Goal: Information Seeking & Learning: Learn about a topic

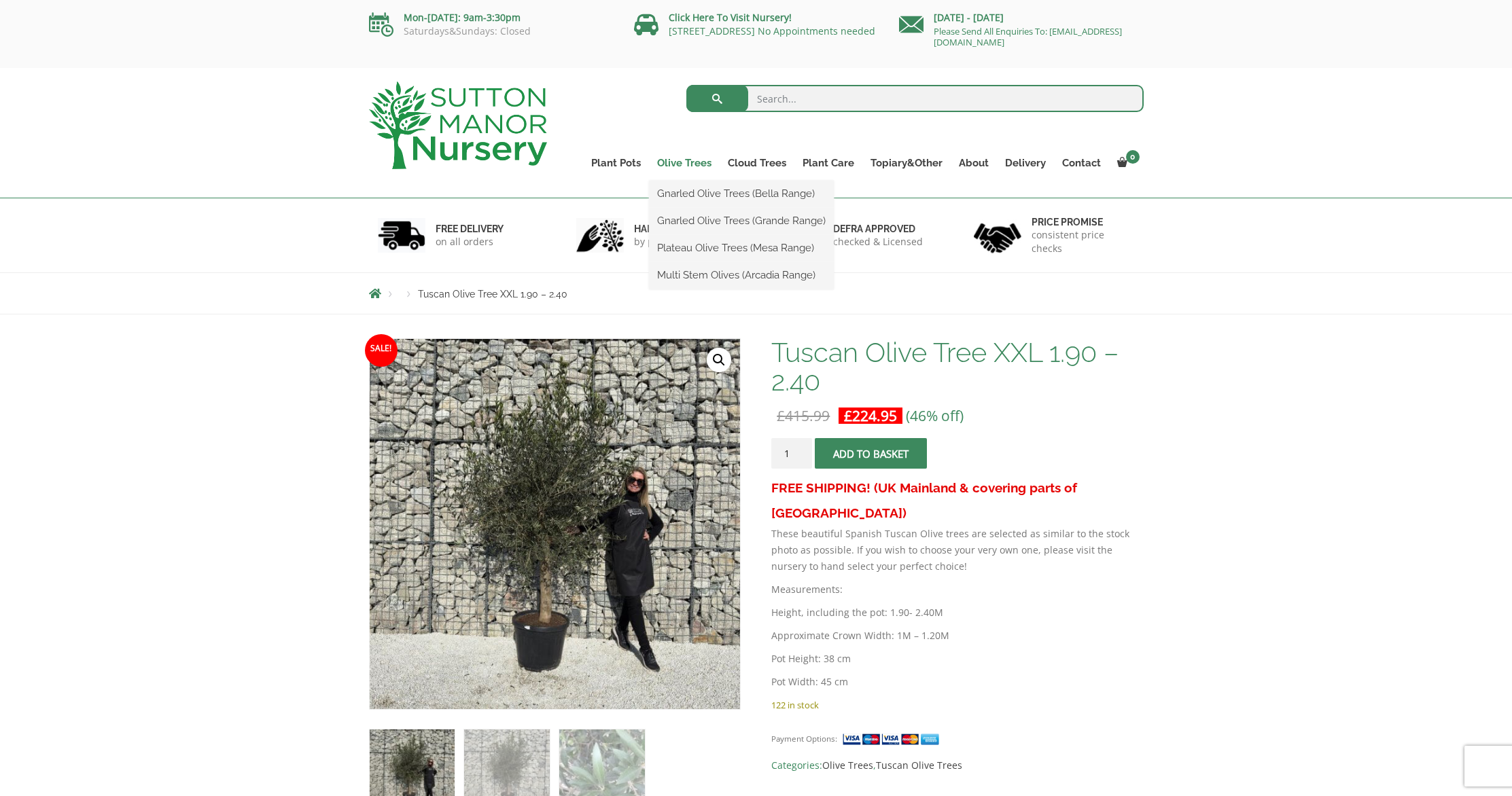
click at [681, 165] on link "Olive Trees" at bounding box center [684, 163] width 70 height 19
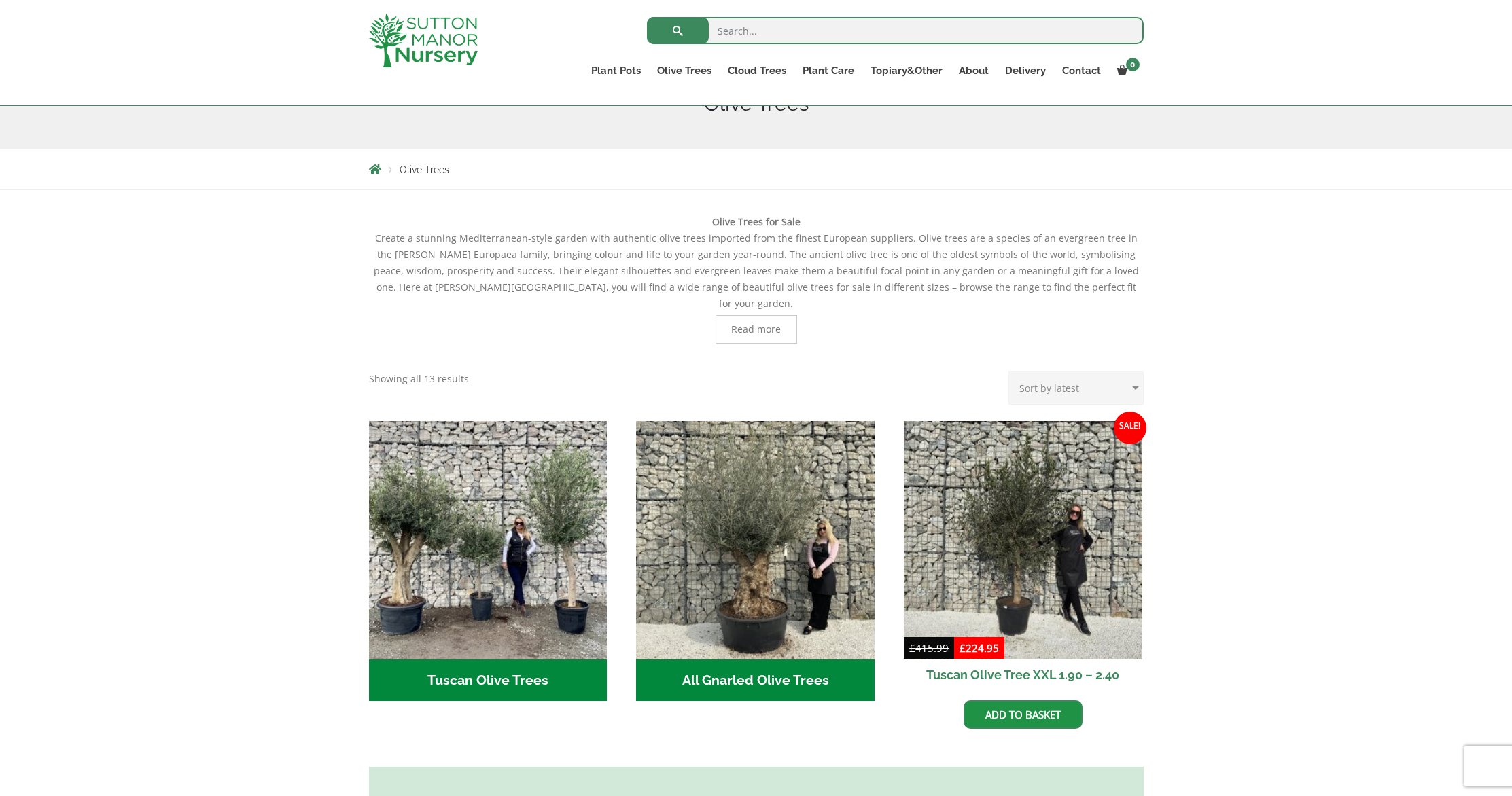
scroll to position [240, 0]
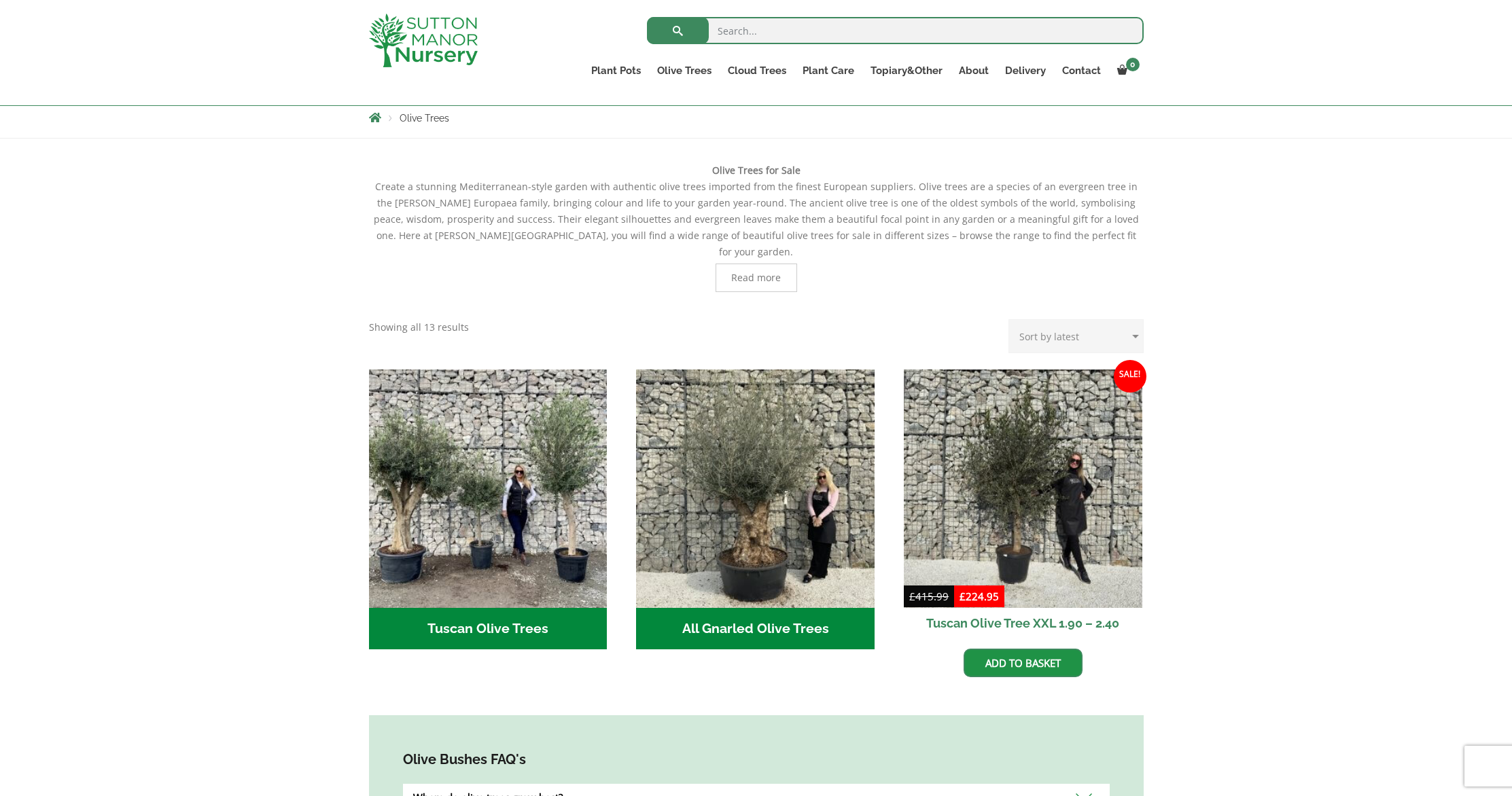
click at [715, 617] on h2 "All Gnarled Olive Trees (170)" at bounding box center [756, 628] width 239 height 42
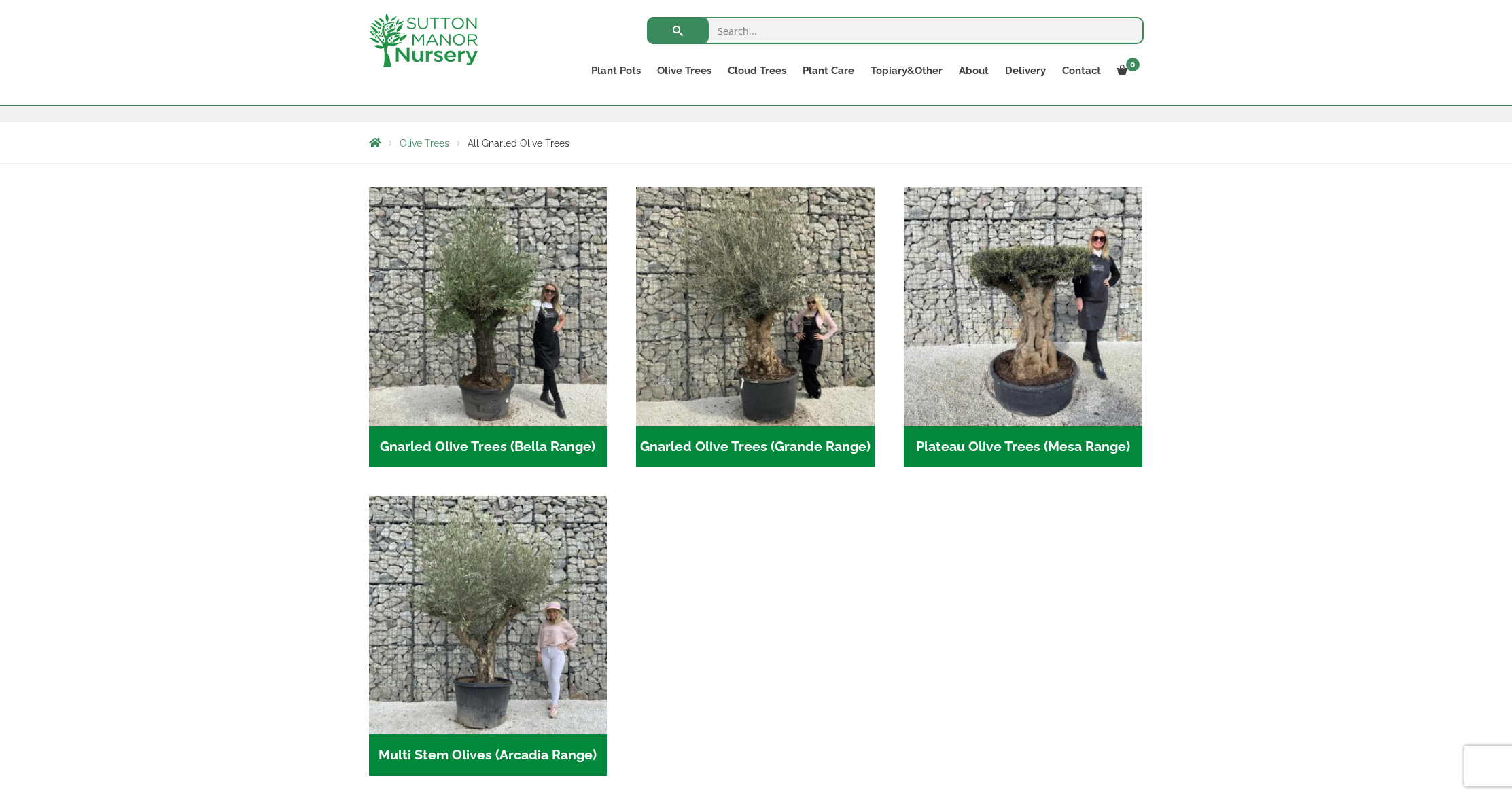
scroll to position [319, 0]
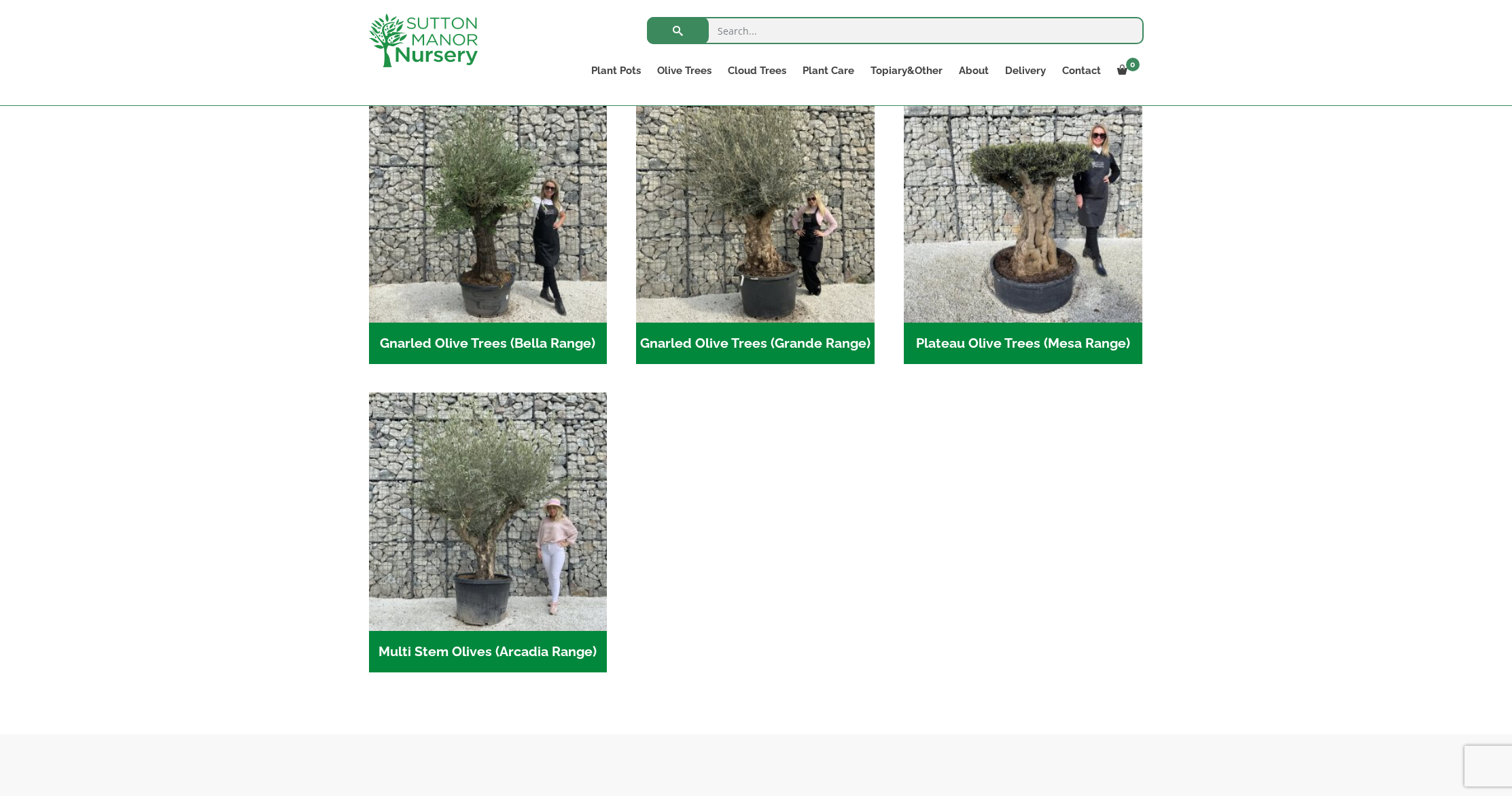
click at [526, 342] on h2 "Gnarled Olive Trees (Bella Range) (102)" at bounding box center [489, 343] width 239 height 42
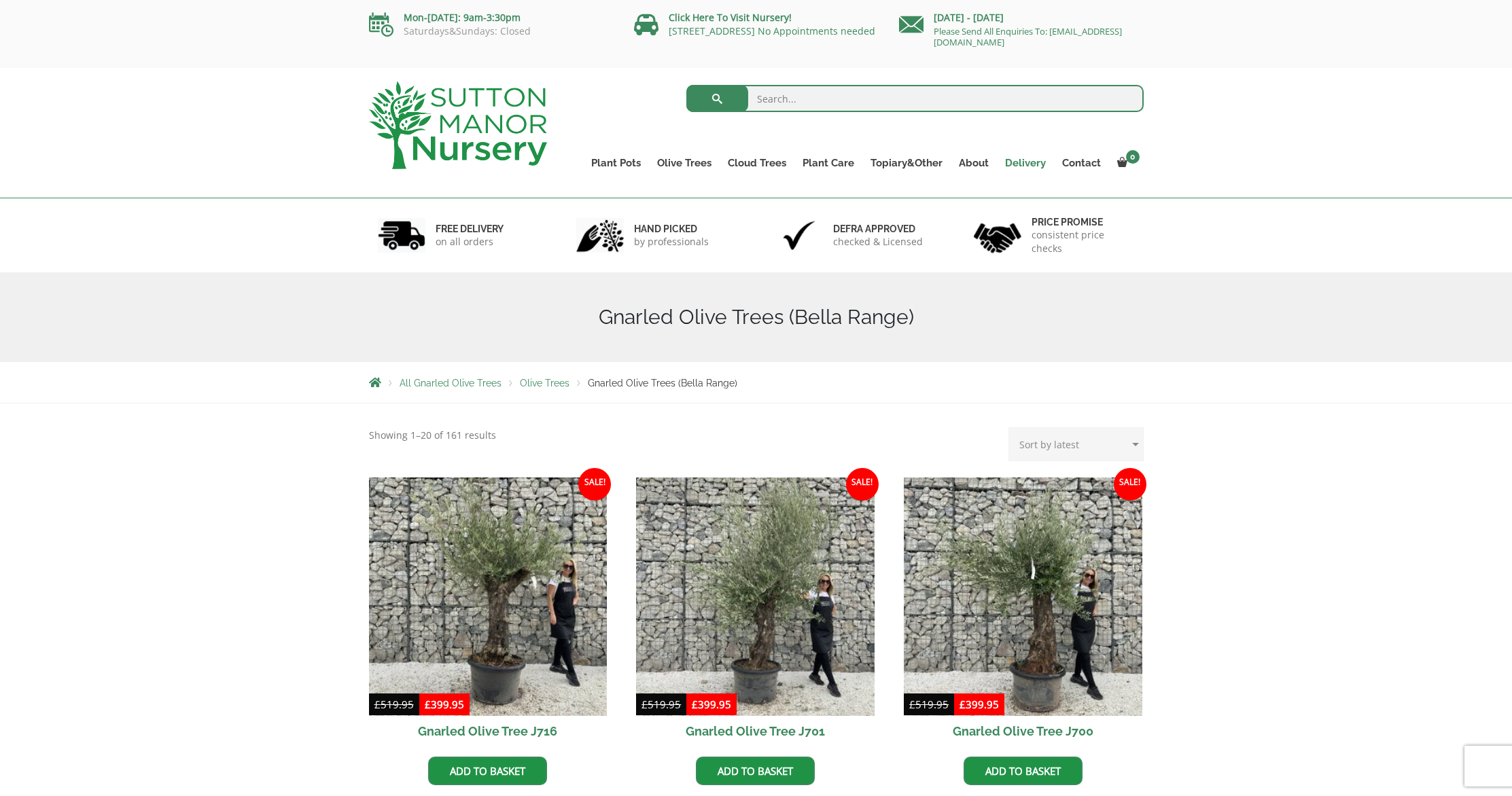
click at [1038, 163] on link "Delivery" at bounding box center [1026, 163] width 57 height 19
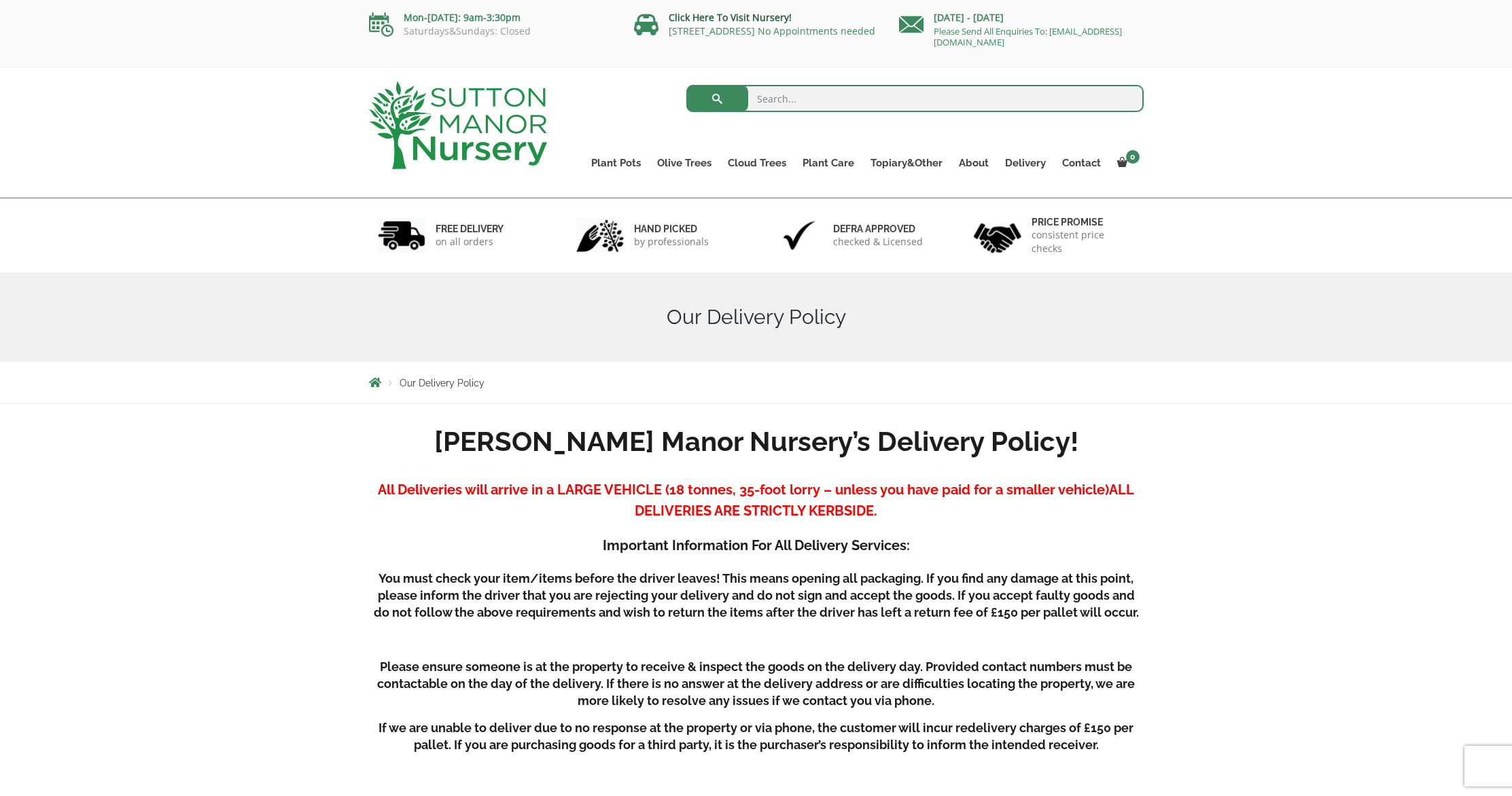
click at [694, 20] on link "Click Here To Visit Nursery!" at bounding box center [730, 17] width 123 height 13
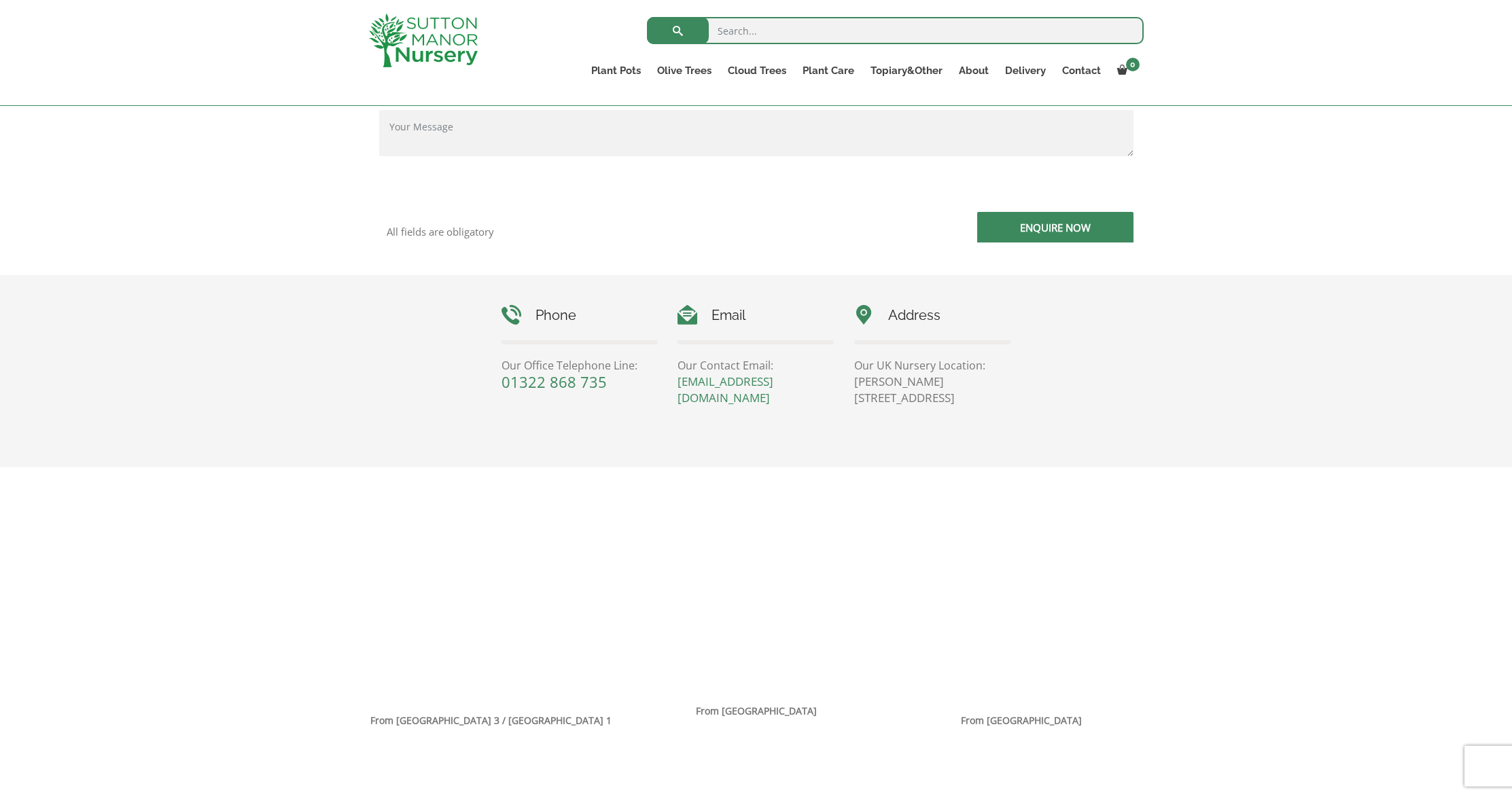
scroll to position [125, 0]
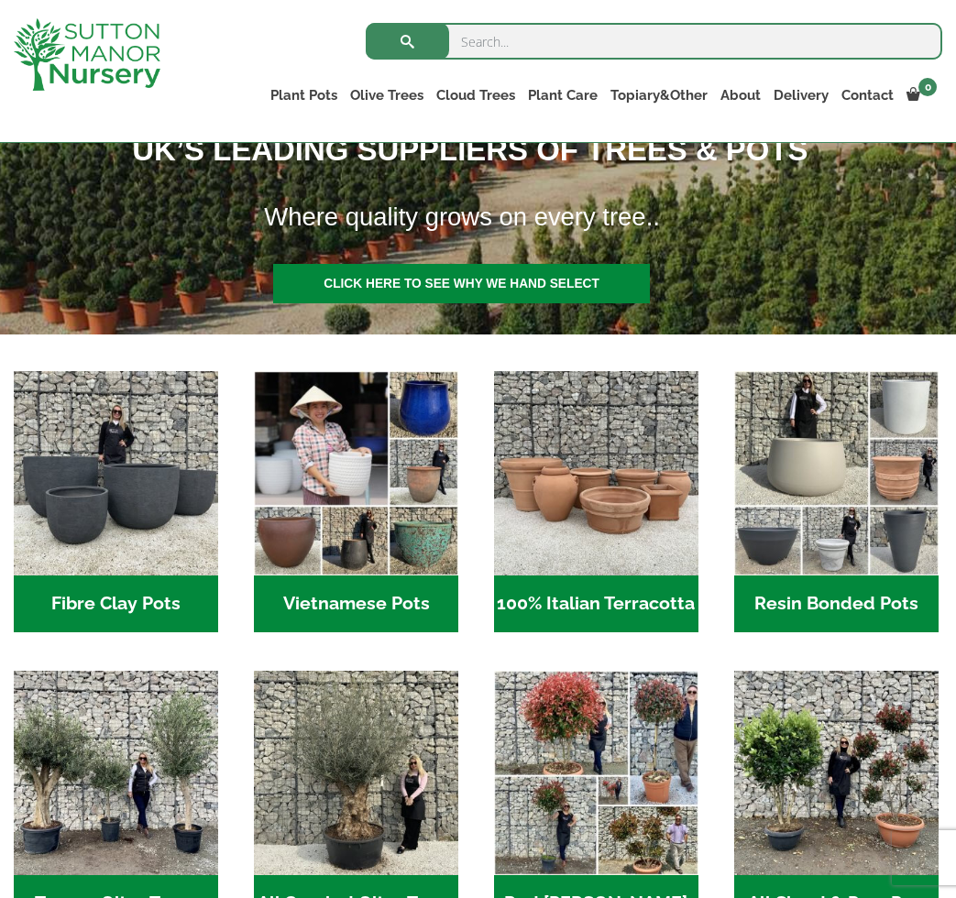
click at [357, 604] on h2 "Vietnamese Pots (55)" at bounding box center [356, 604] width 204 height 57
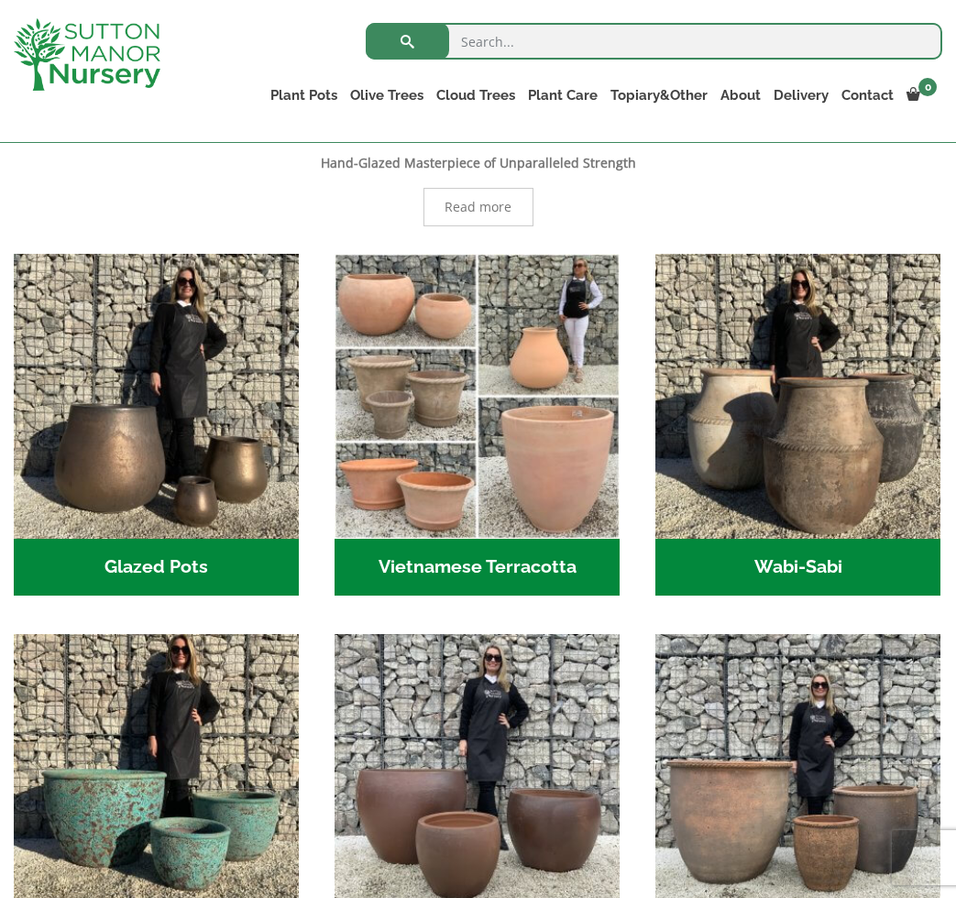
scroll to position [858, 0]
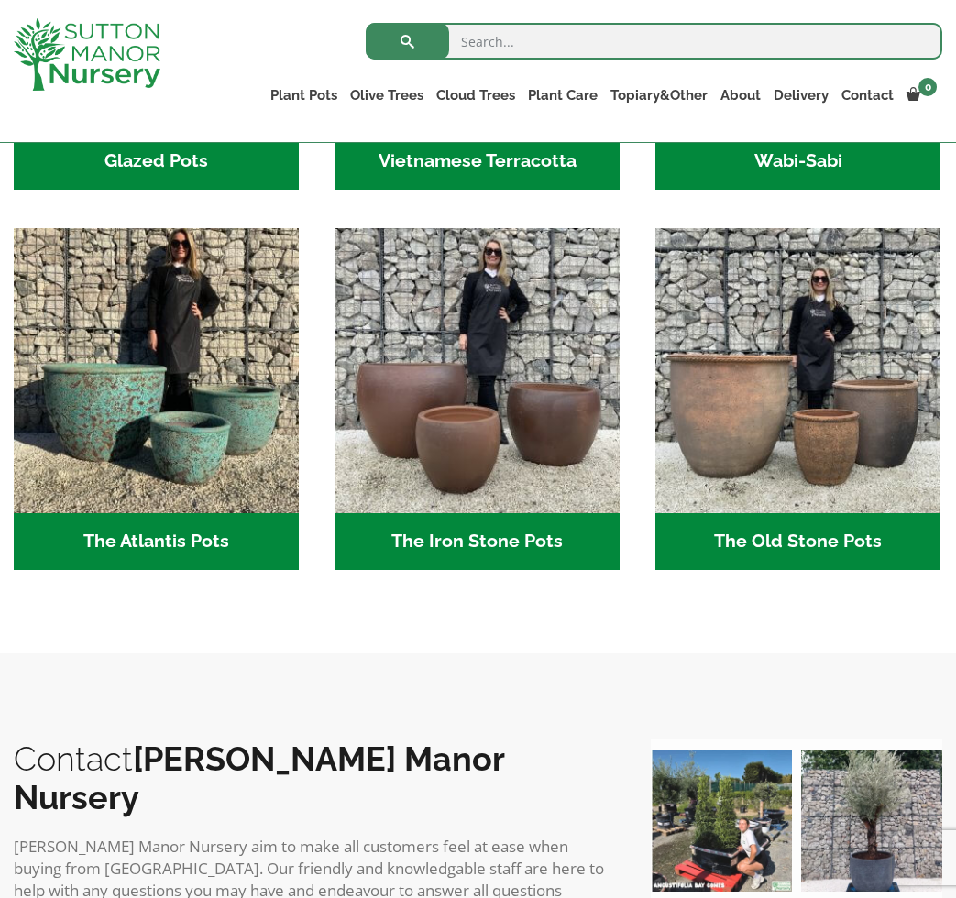
click at [143, 536] on h2 "The Atlantis Pots (11)" at bounding box center [156, 541] width 285 height 57
click at [818, 539] on h2 "The Old Stone Pots (7)" at bounding box center [797, 541] width 285 height 57
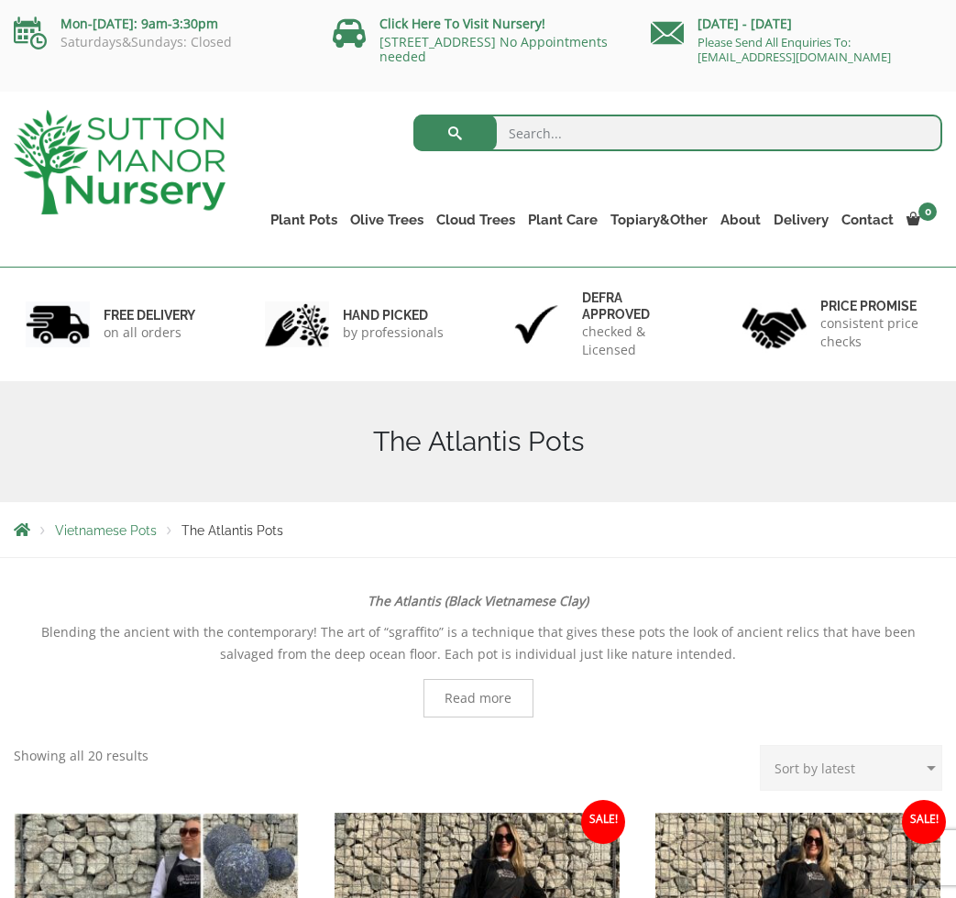
click at [491, 704] on span "Read more" at bounding box center [478, 698] width 67 height 13
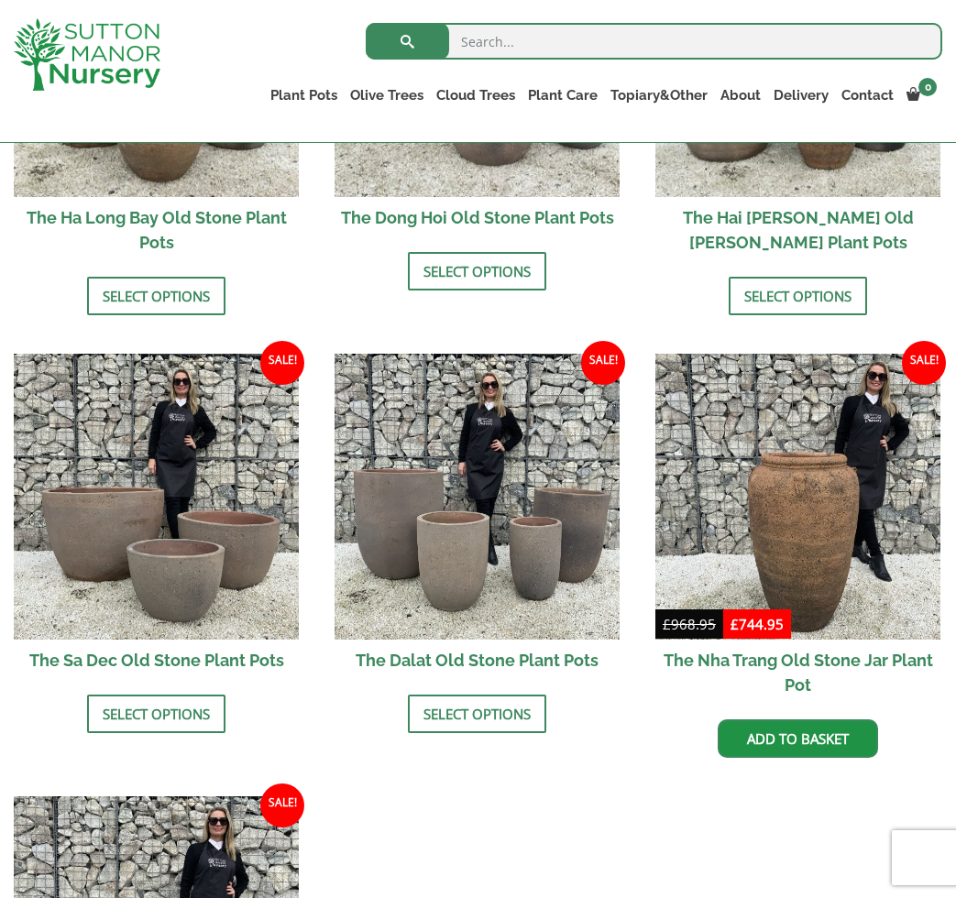
scroll to position [29, 0]
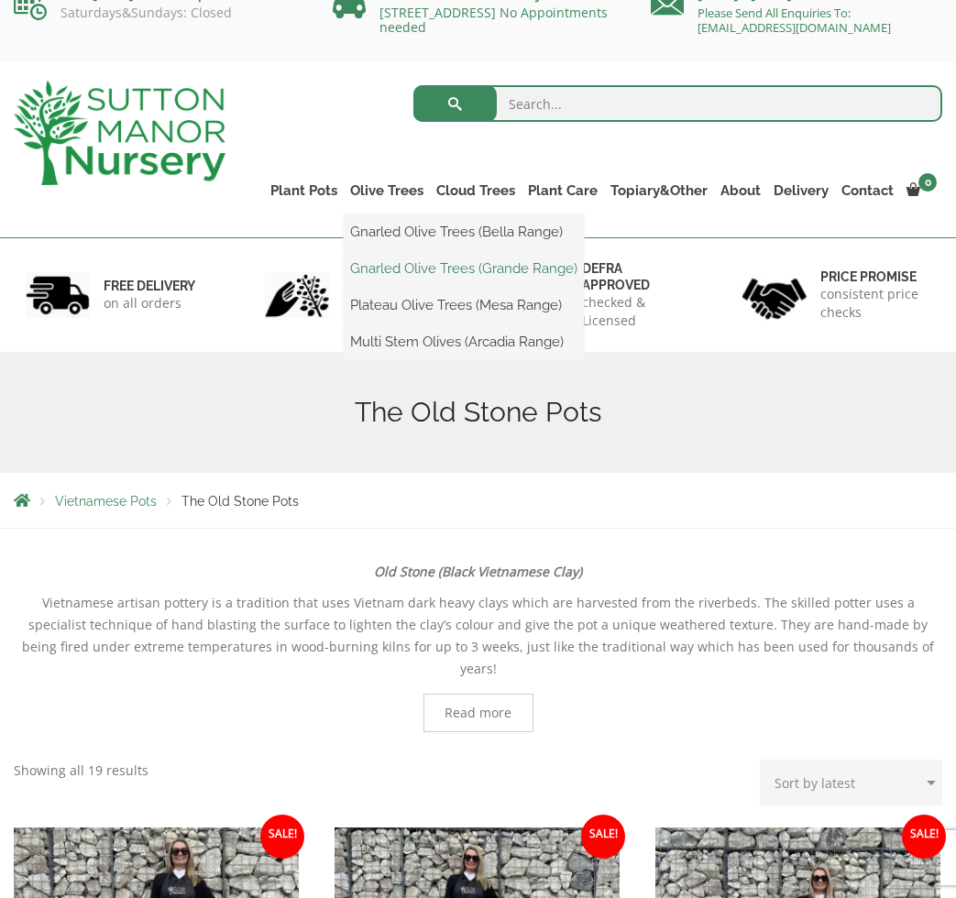
click at [426, 265] on link "Gnarled Olive Trees (Grande Range)" at bounding box center [464, 268] width 240 height 27
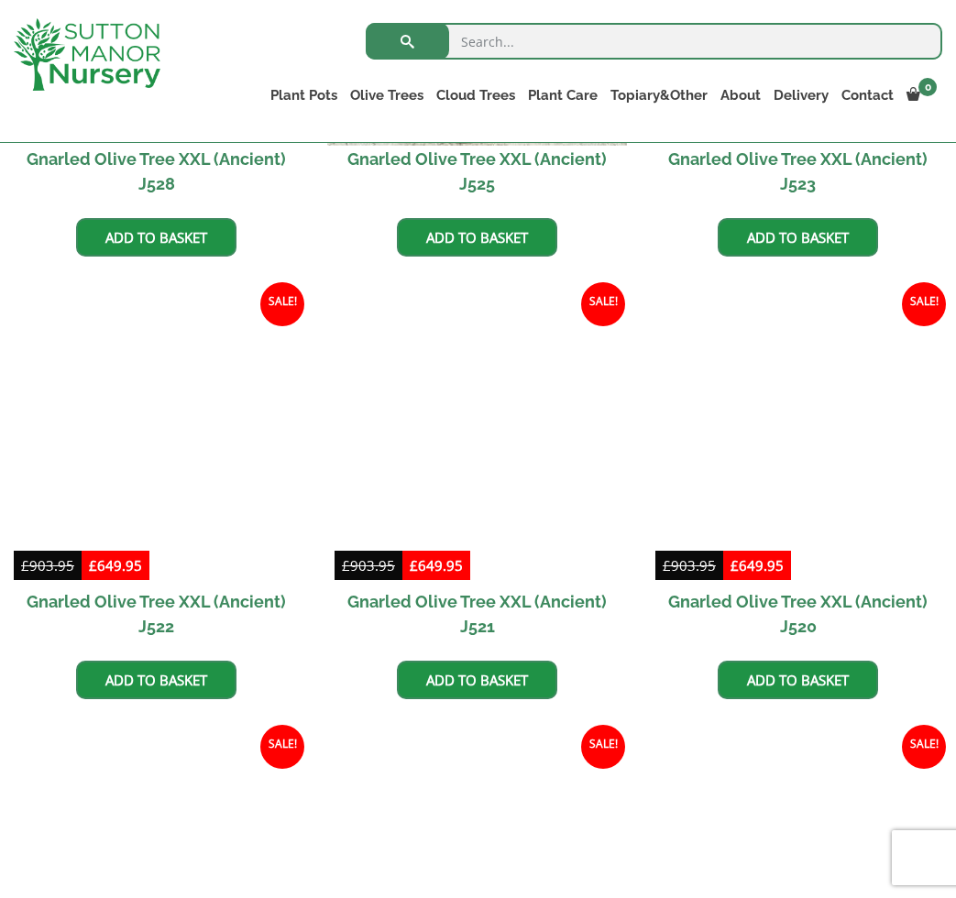
scroll to position [512, 0]
